Goal: Register for event/course

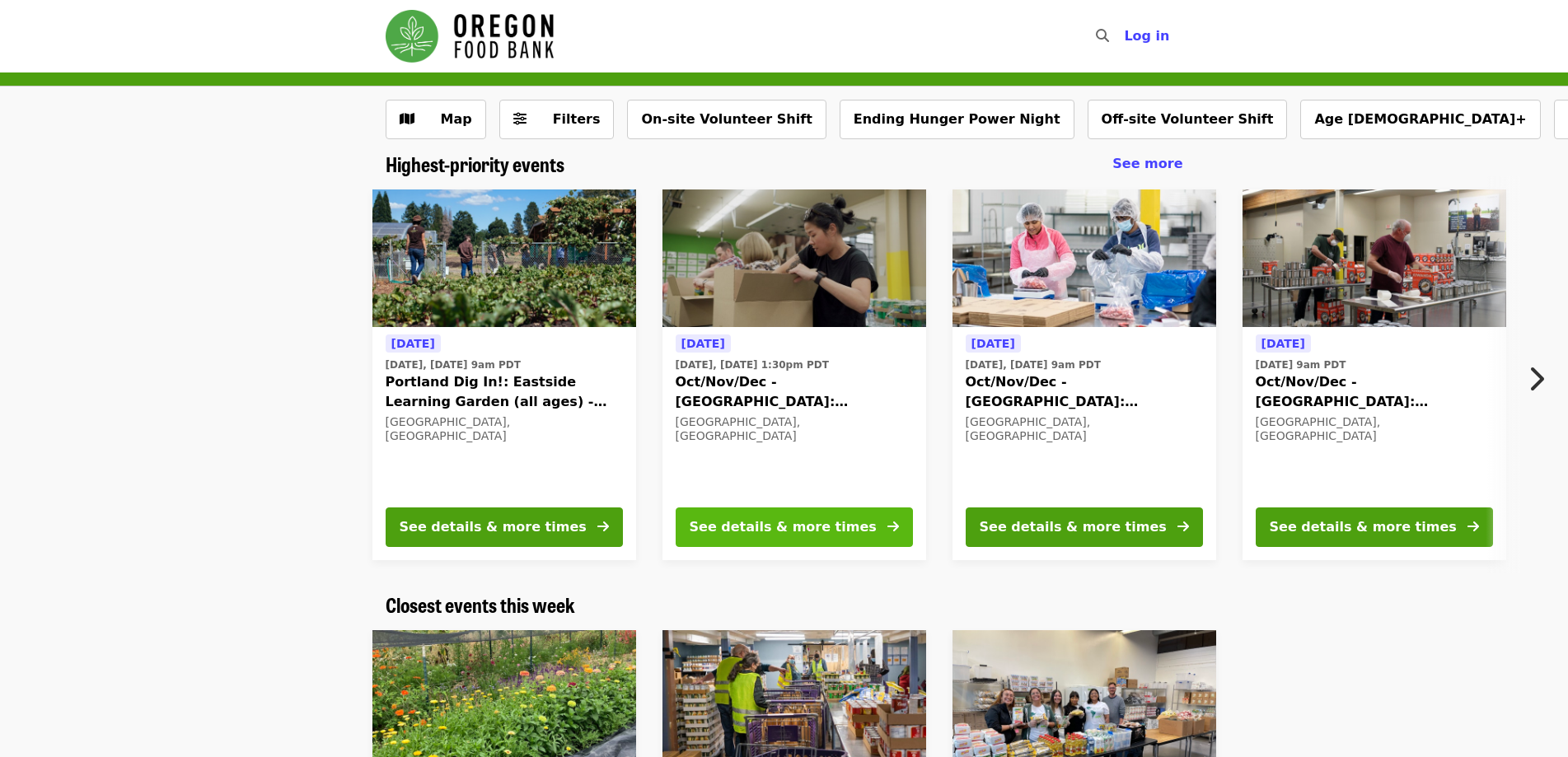
click at [840, 523] on button "See details & more times" at bounding box center [794, 527] width 237 height 39
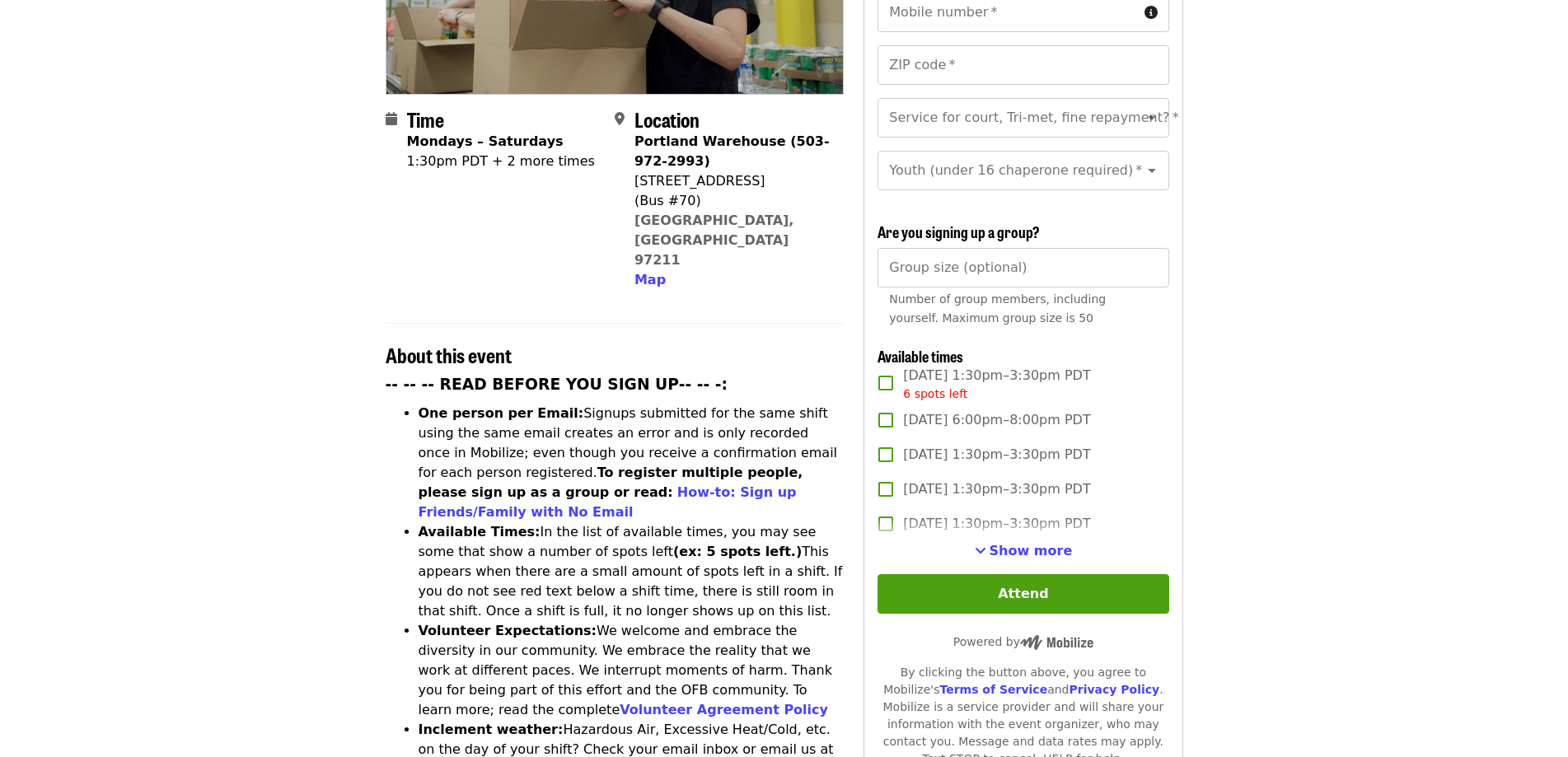
scroll to position [329, 0]
click at [1029, 548] on span "Show more" at bounding box center [1031, 551] width 84 height 16
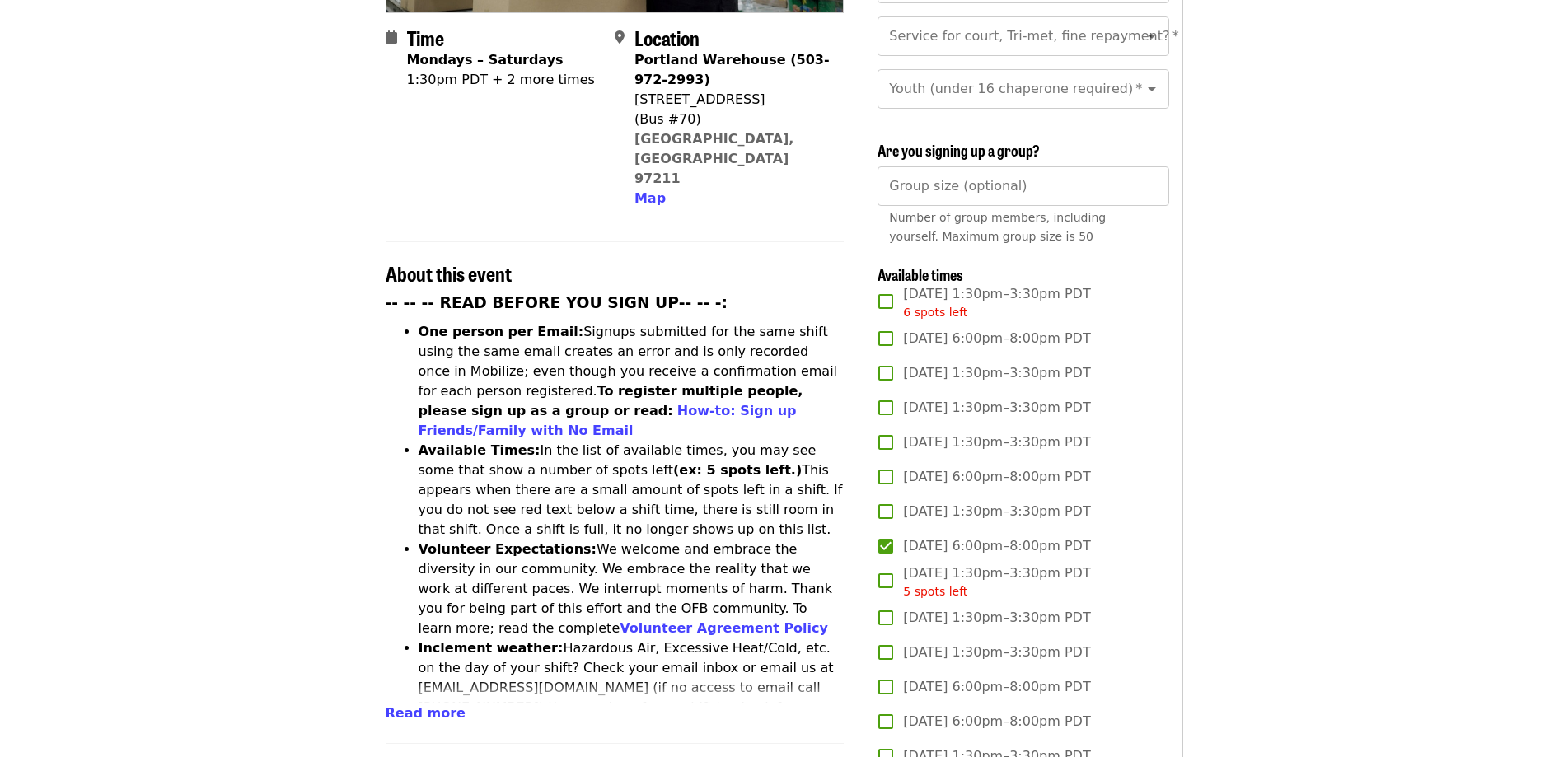
scroll to position [494, 0]
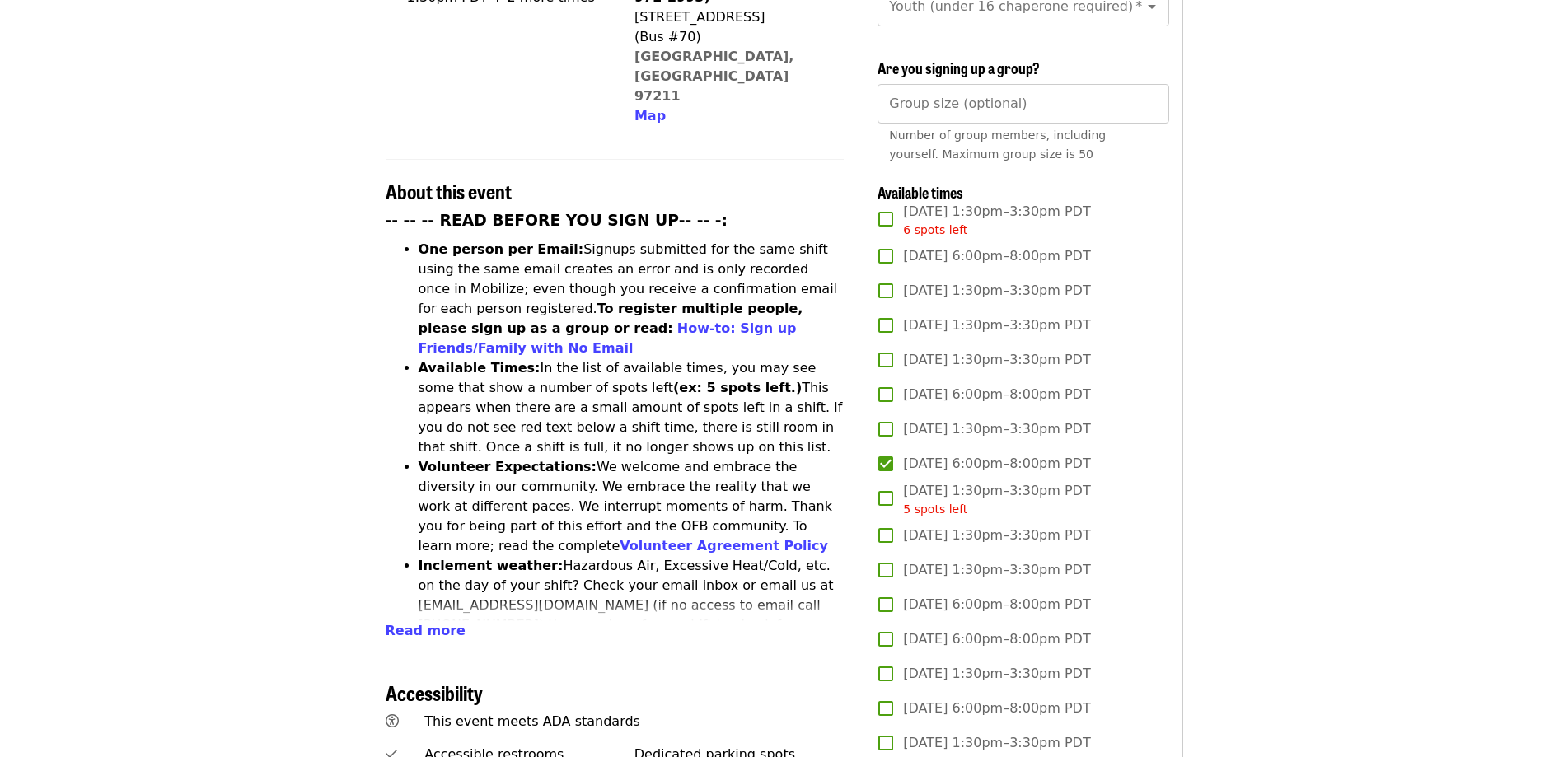
click at [417, 623] on span "Read more" at bounding box center [426, 631] width 80 height 16
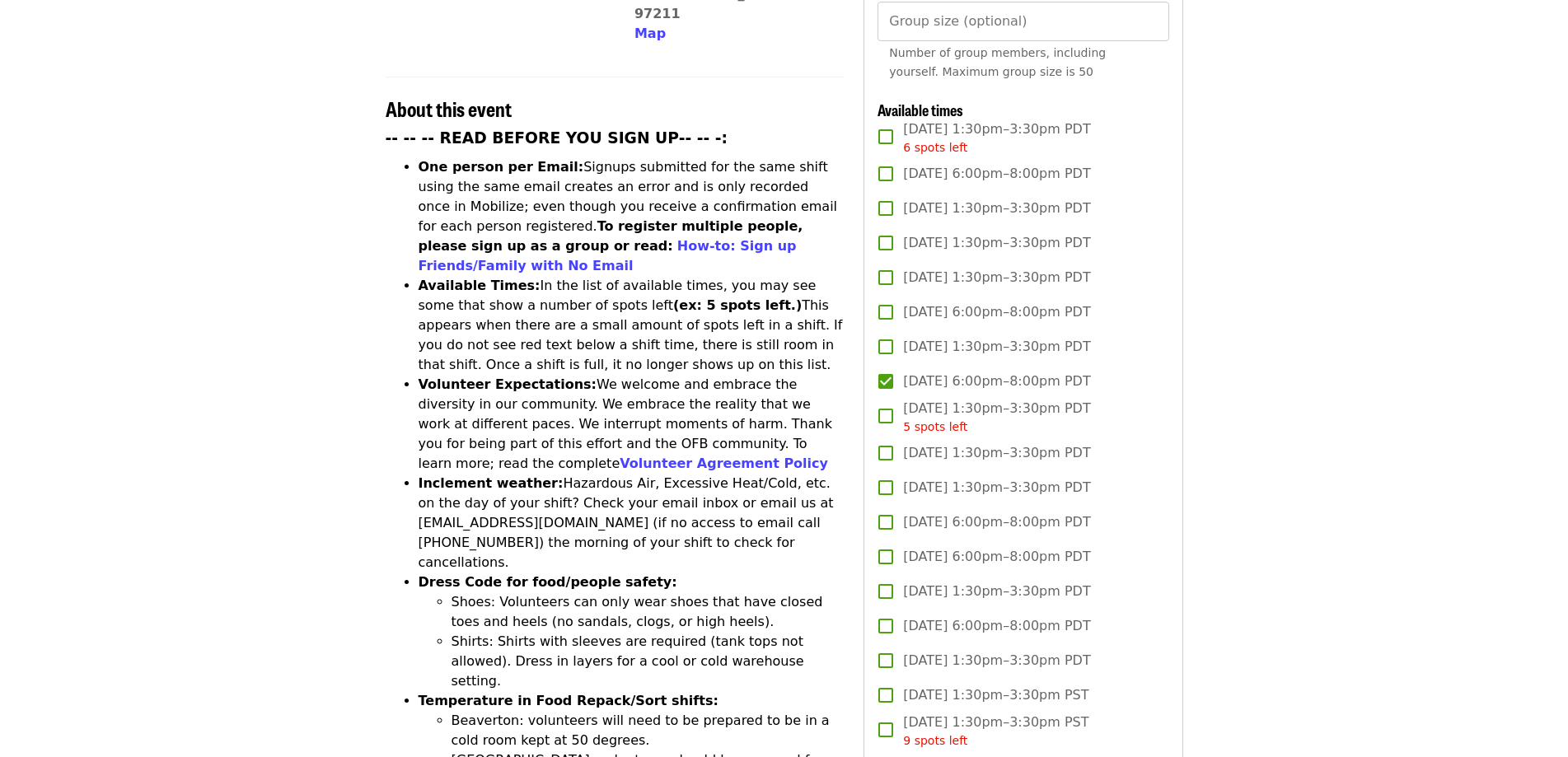
scroll to position [0, 0]
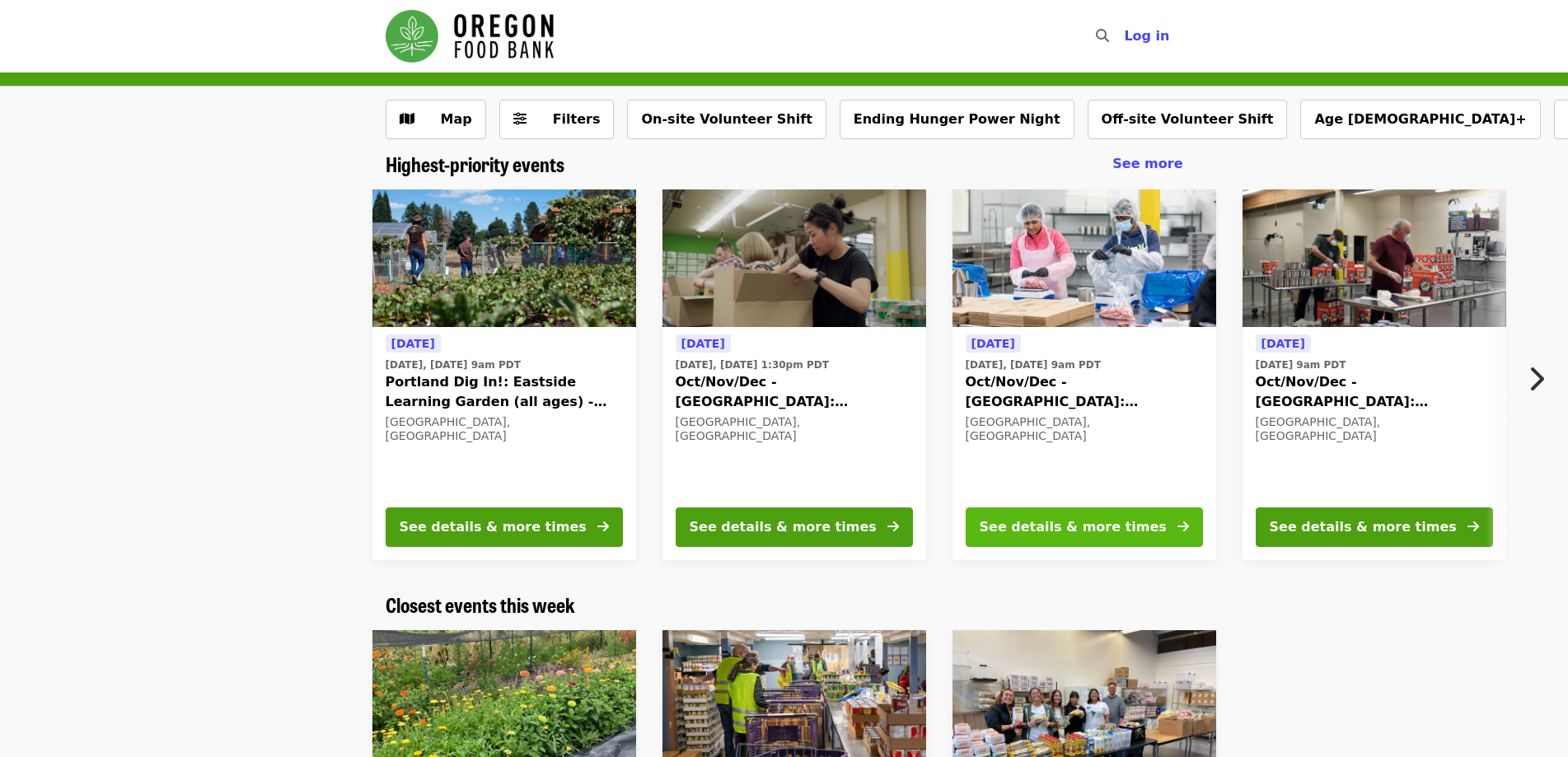
click at [1105, 544] on button "See details & more times" at bounding box center [1084, 527] width 237 height 39
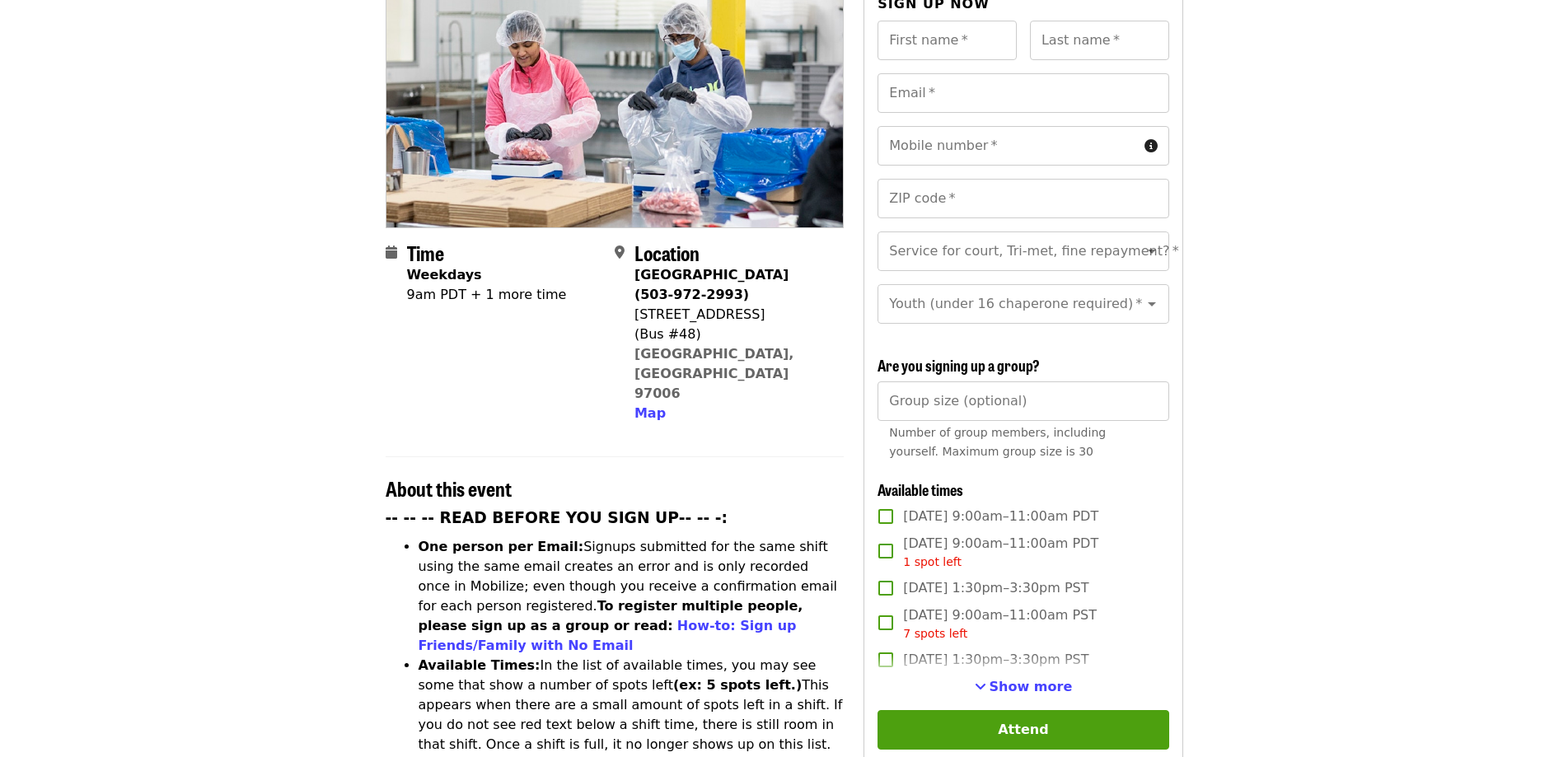
scroll to position [577, 0]
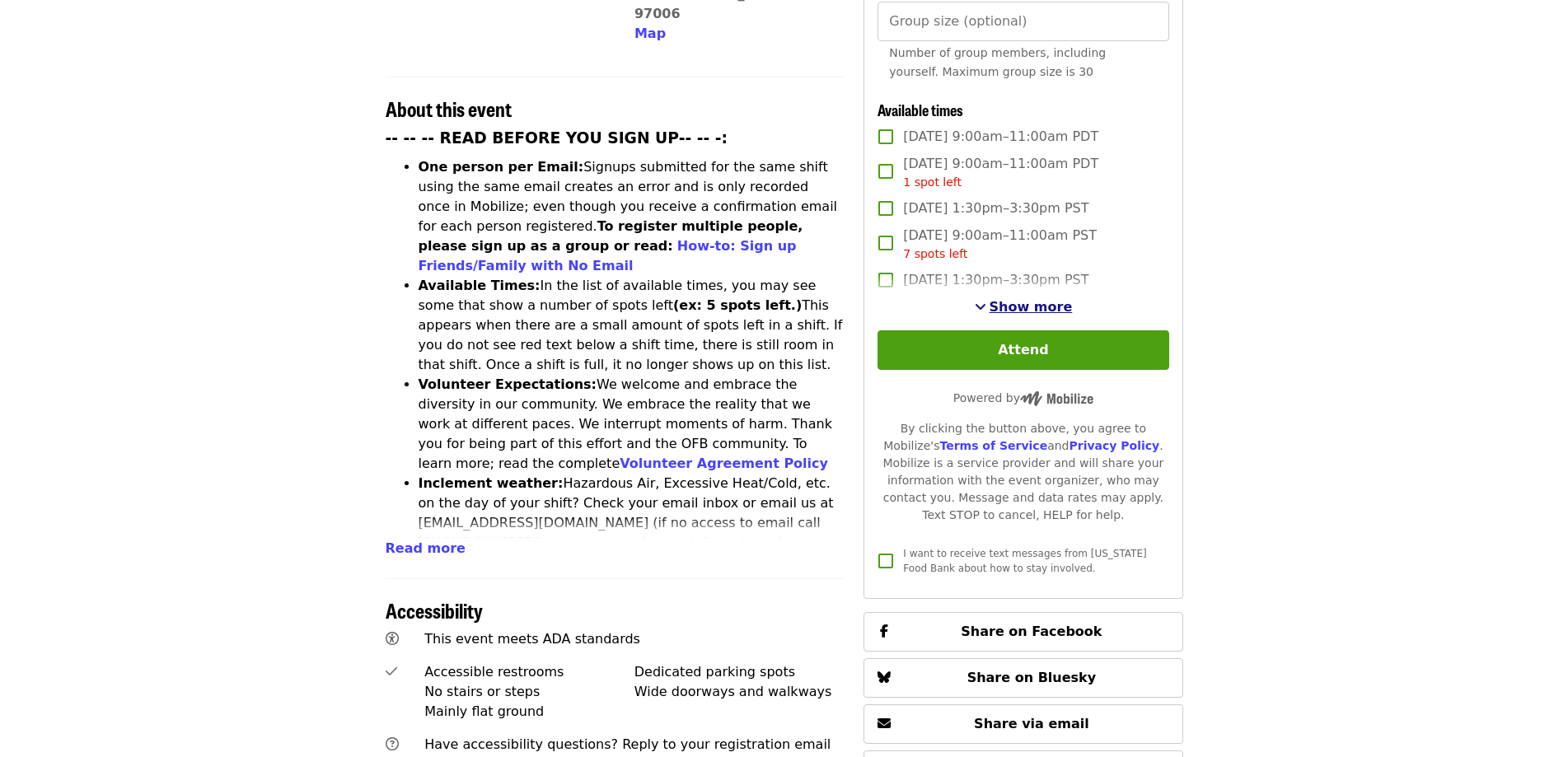
click at [1033, 311] on span "Show more" at bounding box center [1031, 307] width 84 height 16
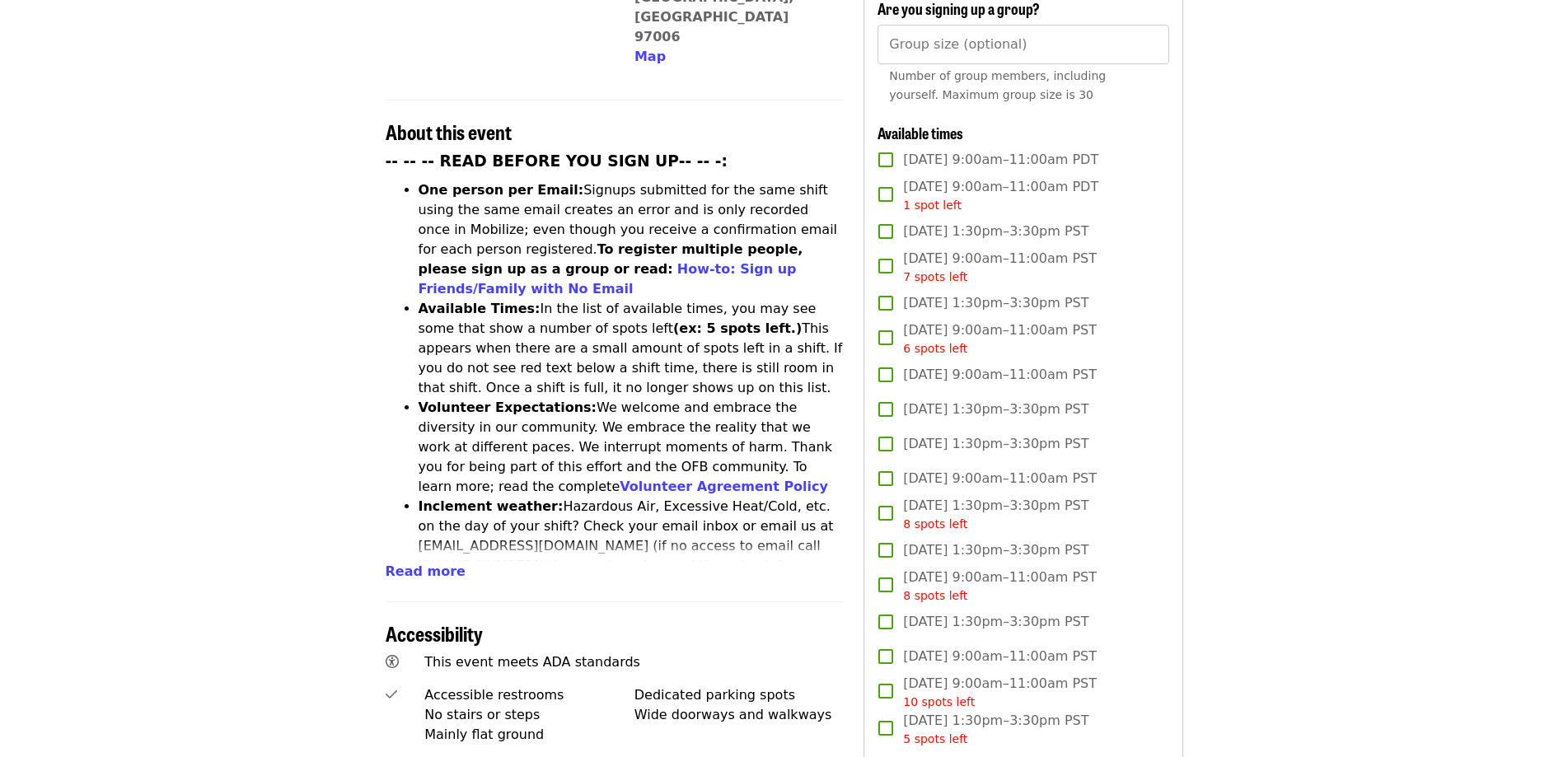
scroll to position [412, 0]
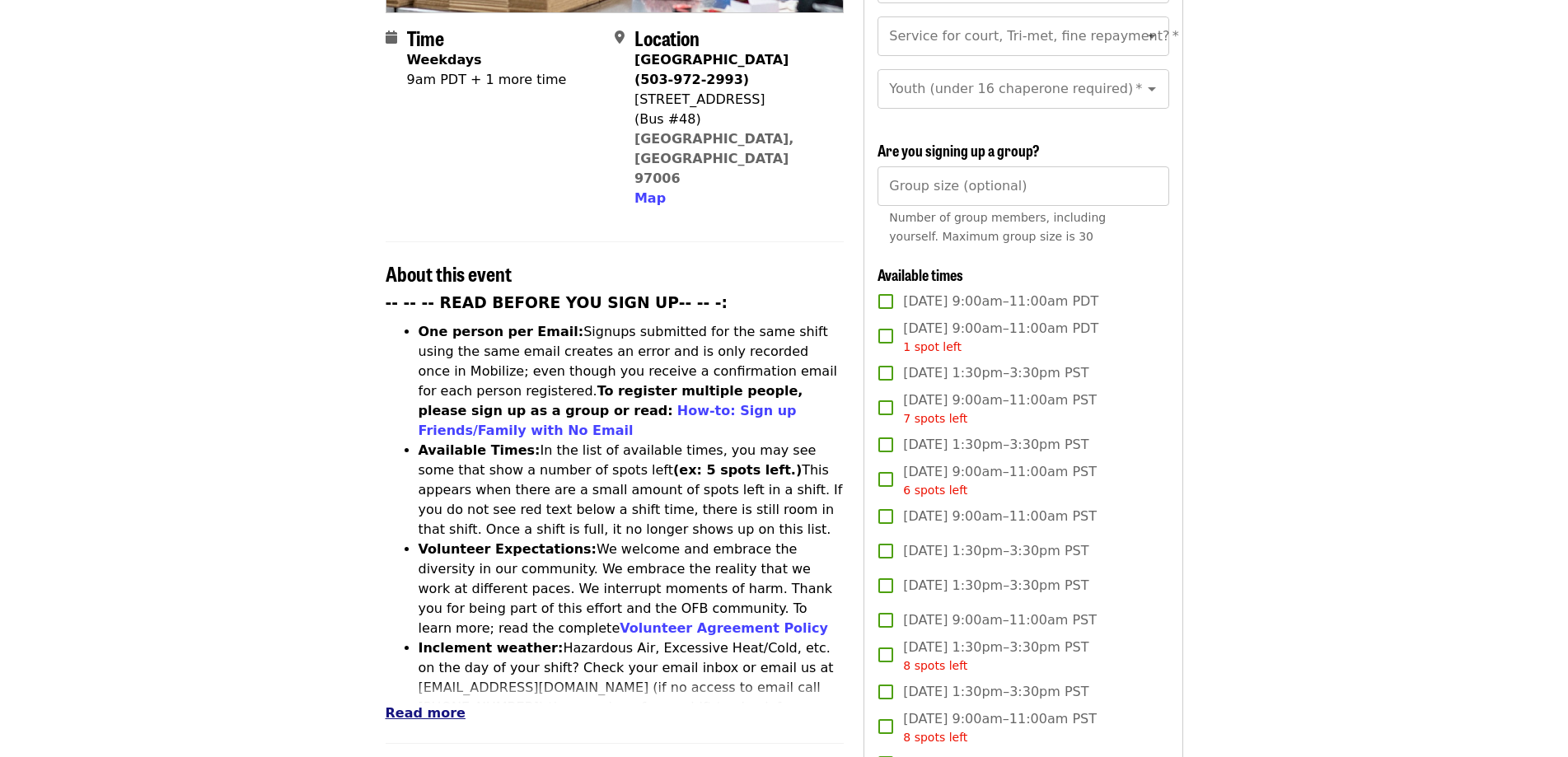
click at [413, 706] on span "Read more" at bounding box center [426, 713] width 80 height 16
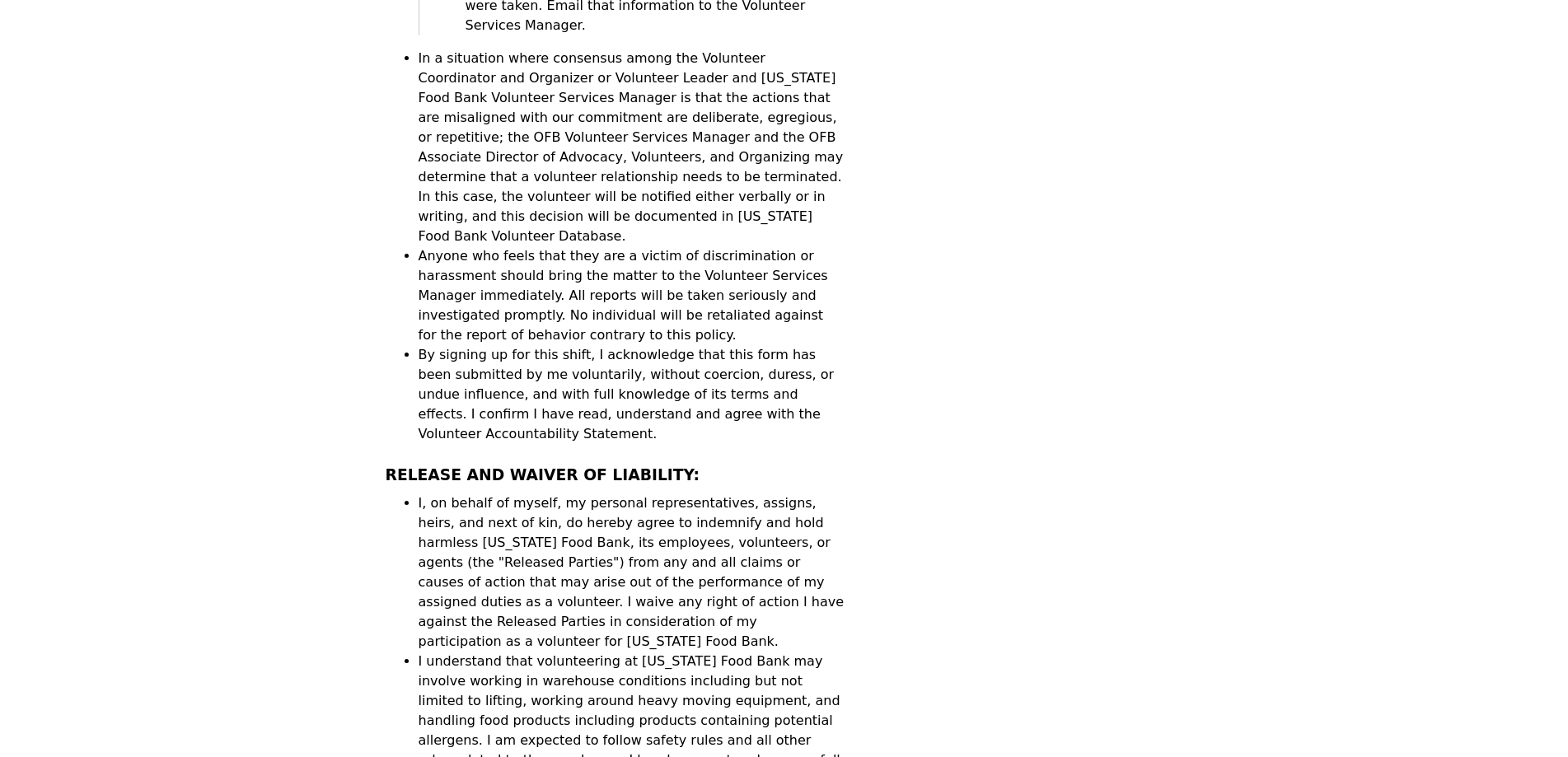
scroll to position [5273, 0]
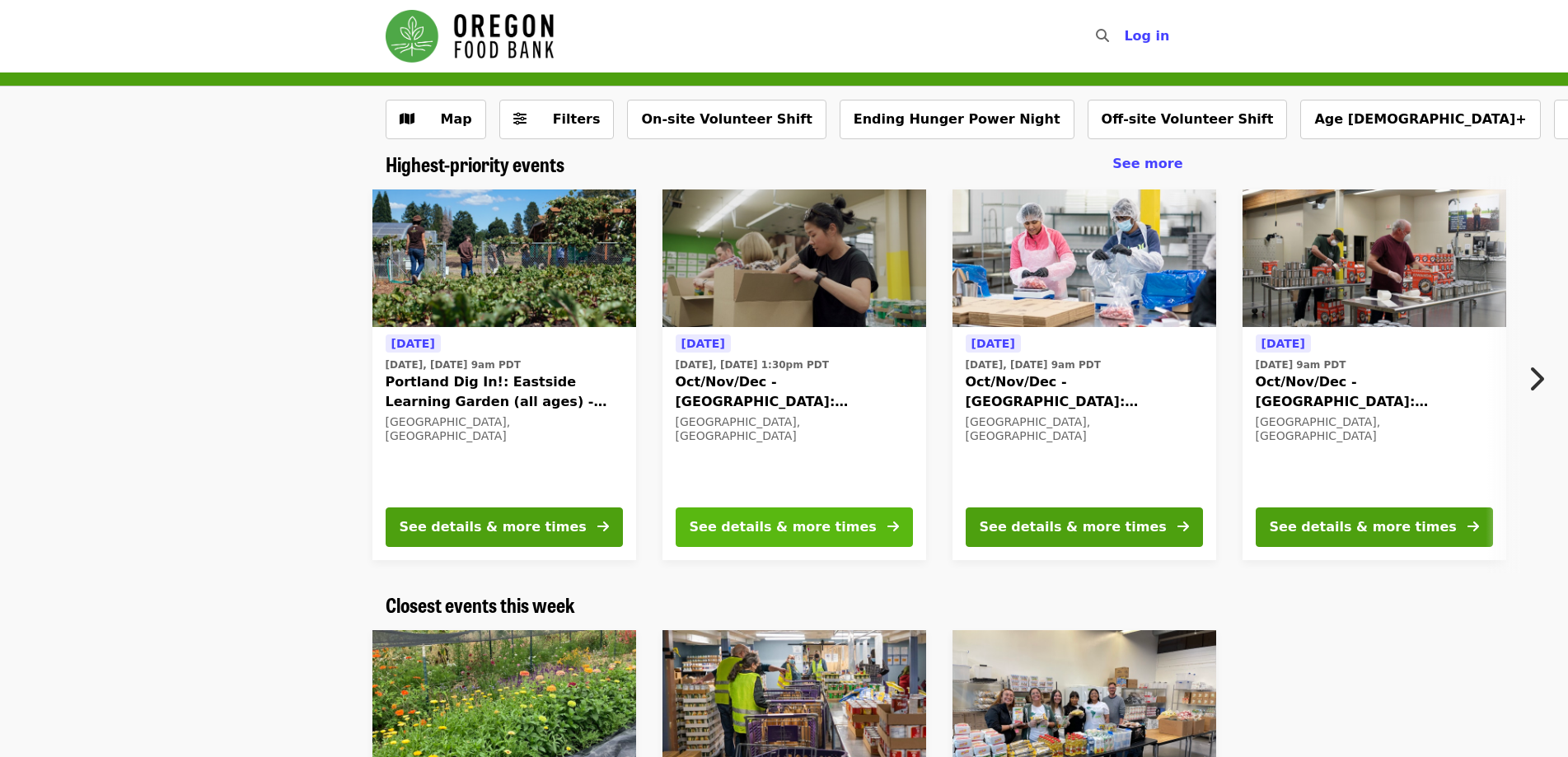
click at [816, 530] on div "See details & more times" at bounding box center [783, 527] width 187 height 20
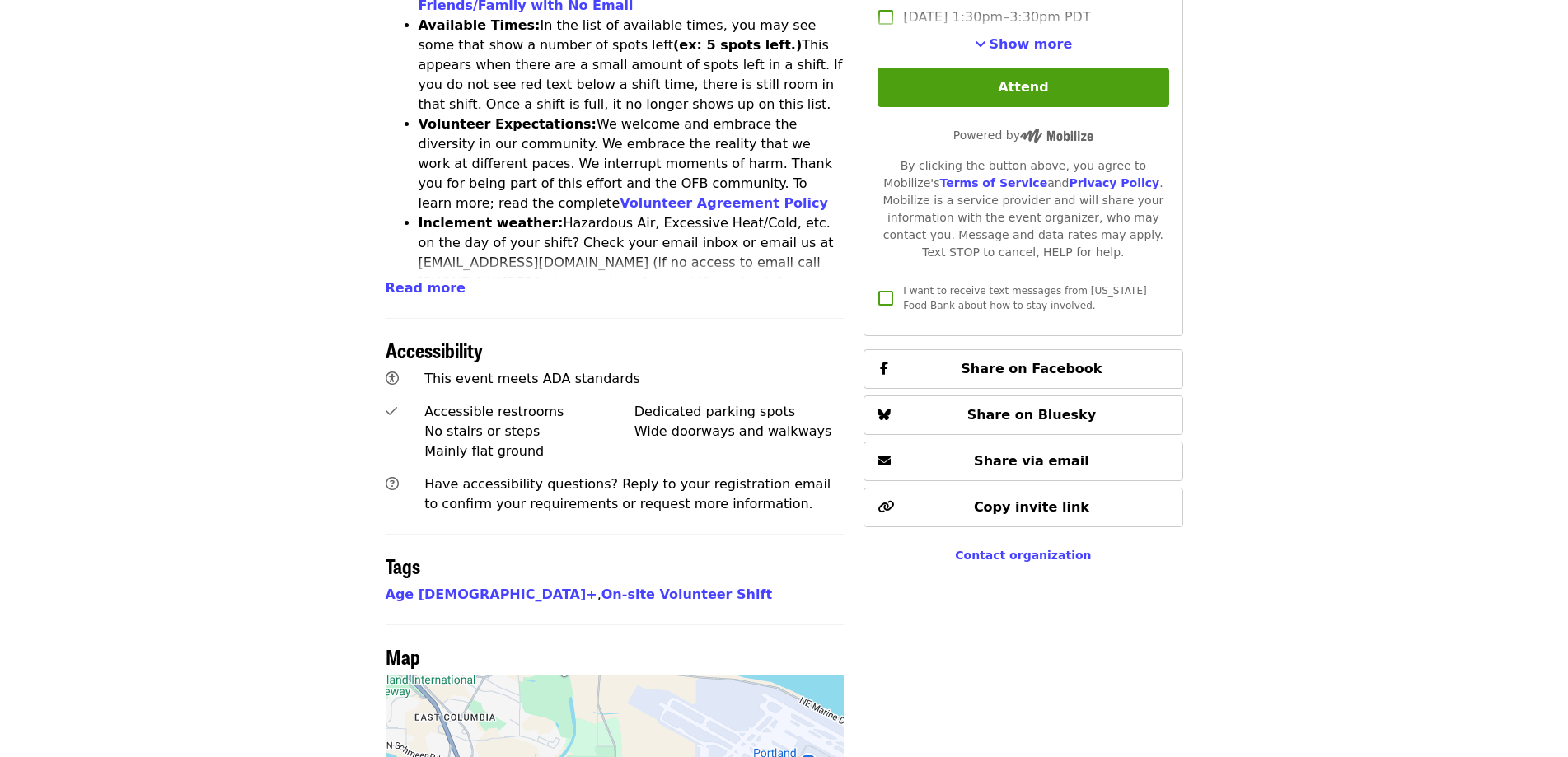
scroll to position [711, 0]
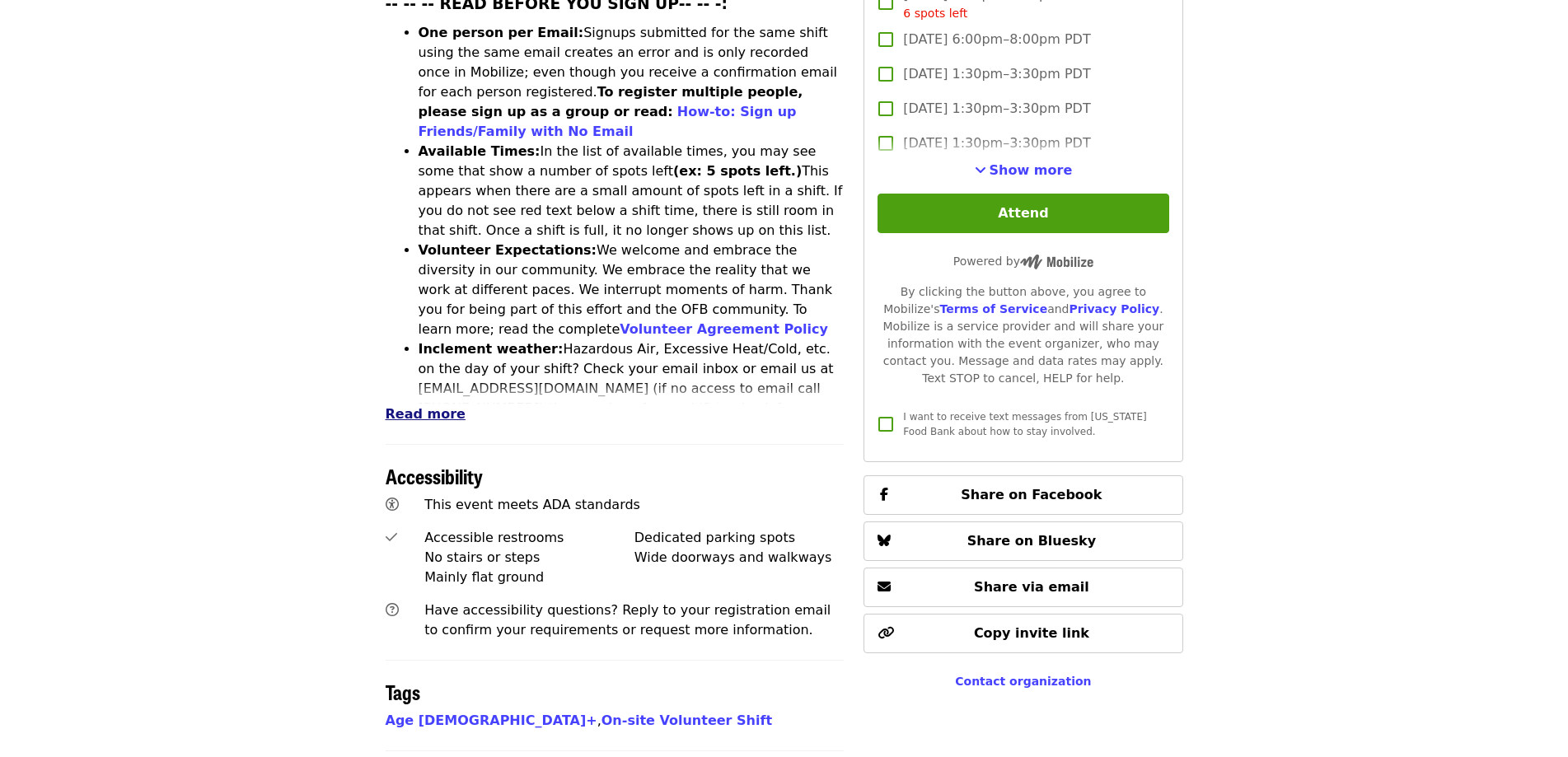
click at [408, 406] on span "Read more" at bounding box center [426, 414] width 80 height 16
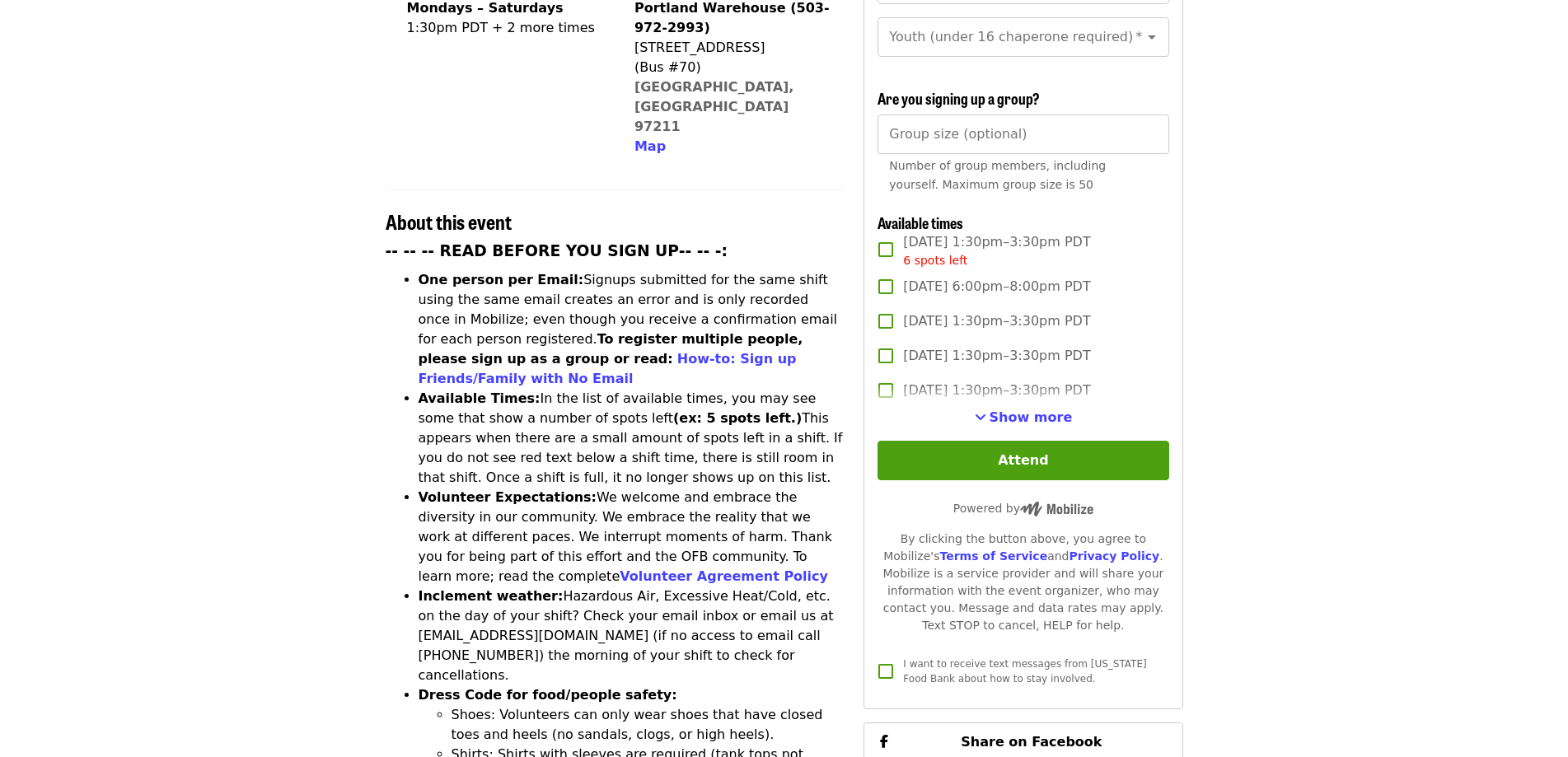
scroll to position [0, 0]
